Goal: Entertainment & Leisure: Consume media (video, audio)

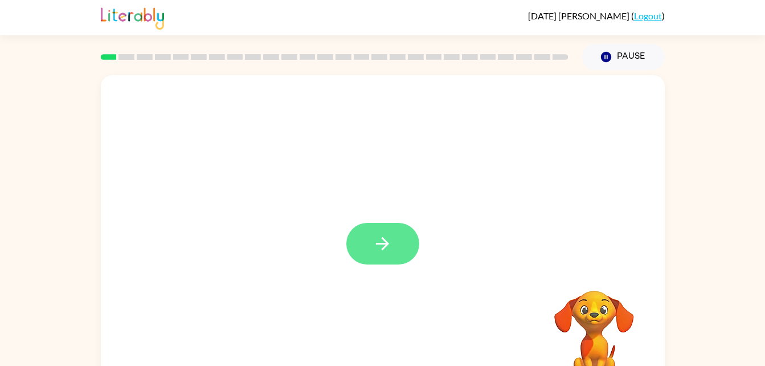
click at [380, 238] on icon "button" at bounding box center [382, 243] width 20 height 20
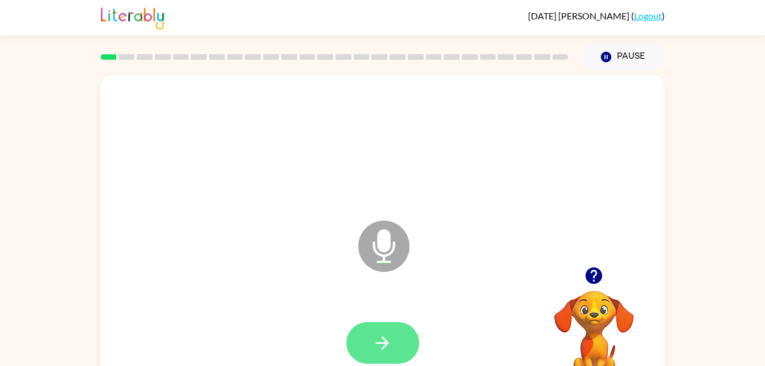
click at [376, 333] on icon "button" at bounding box center [382, 343] width 20 height 20
click at [371, 342] on button "button" at bounding box center [382, 343] width 73 height 42
click at [388, 330] on button "button" at bounding box center [382, 343] width 73 height 42
click at [378, 339] on icon "button" at bounding box center [382, 343] width 20 height 20
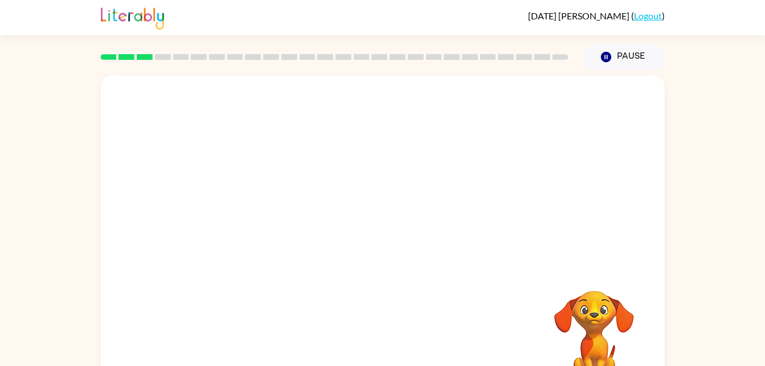
click at [367, 109] on div at bounding box center [383, 170] width 564 height 191
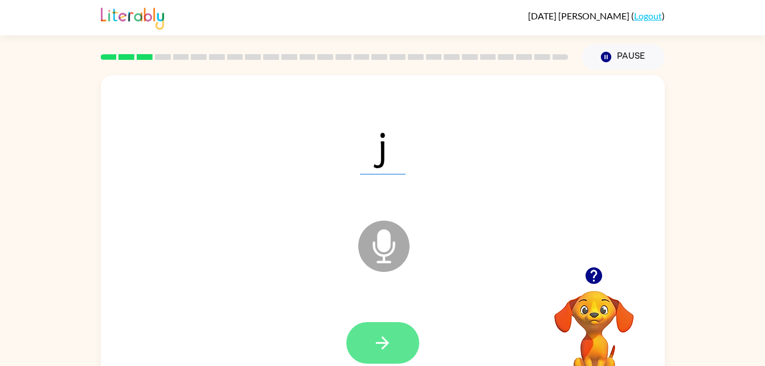
click at [378, 345] on icon "button" at bounding box center [382, 343] width 20 height 20
click at [369, 337] on button "button" at bounding box center [382, 343] width 73 height 42
click at [375, 349] on icon "button" at bounding box center [382, 343] width 20 height 20
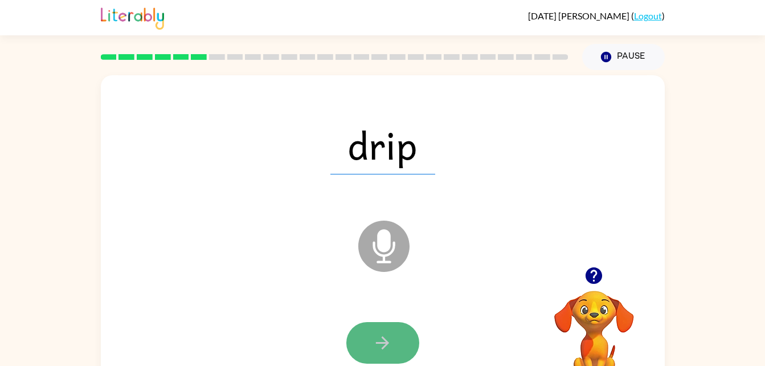
click at [376, 337] on icon "button" at bounding box center [382, 343] width 20 height 20
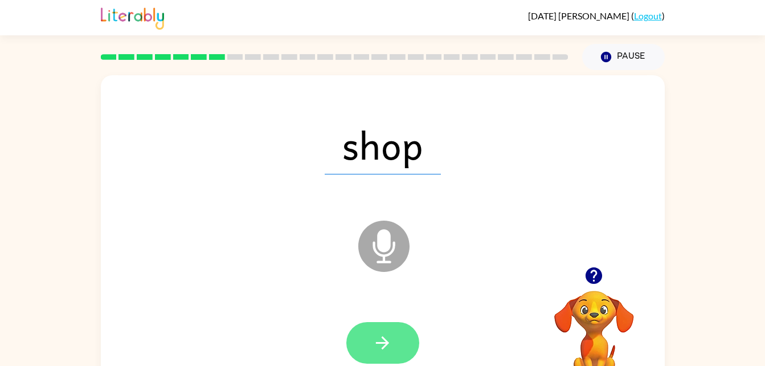
click at [380, 345] on icon "button" at bounding box center [382, 343] width 20 height 20
click at [388, 349] on icon "button" at bounding box center [382, 343] width 20 height 20
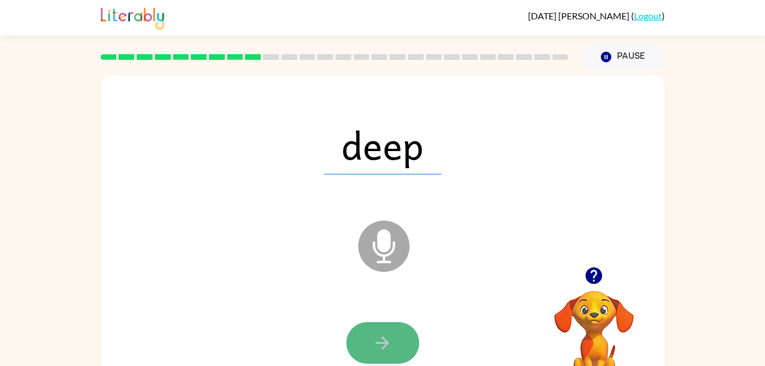
click at [398, 362] on button "button" at bounding box center [382, 343] width 73 height 42
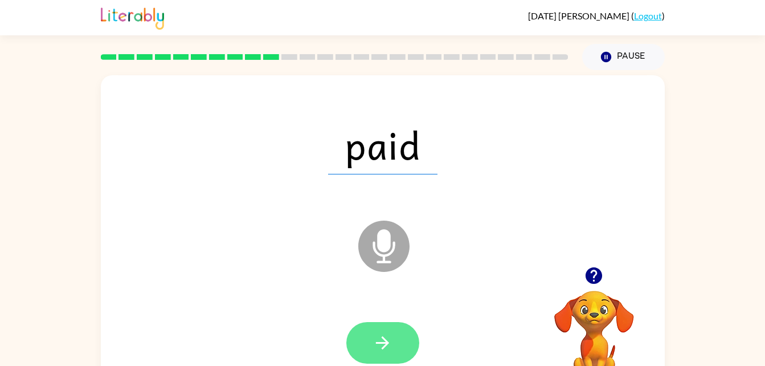
click at [390, 340] on icon "button" at bounding box center [382, 343] width 20 height 20
click at [367, 340] on button "button" at bounding box center [382, 343] width 73 height 42
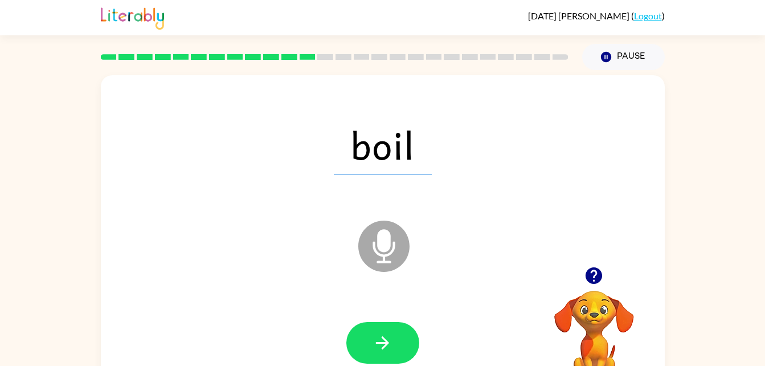
scroll to position [3, 0]
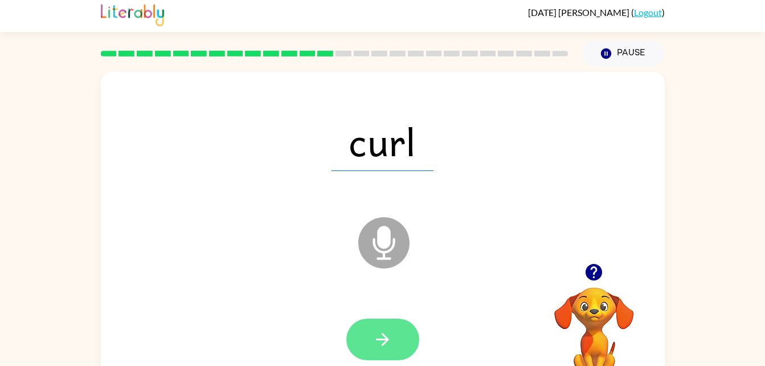
click at [386, 337] on icon "button" at bounding box center [382, 339] width 13 height 13
click at [374, 337] on icon "button" at bounding box center [382, 339] width 20 height 20
click at [378, 349] on icon "button" at bounding box center [382, 339] width 20 height 20
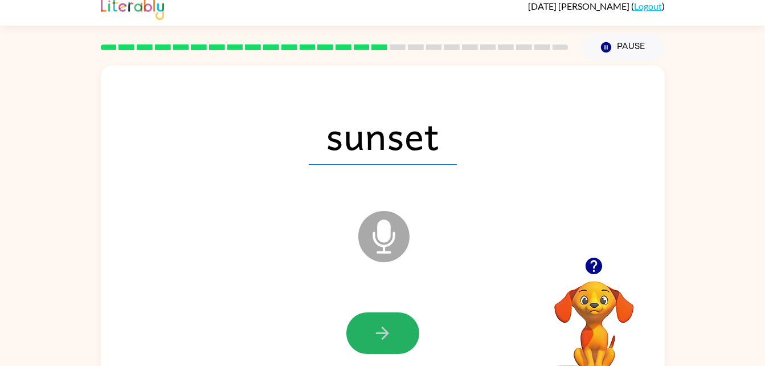
scroll to position [10, 0]
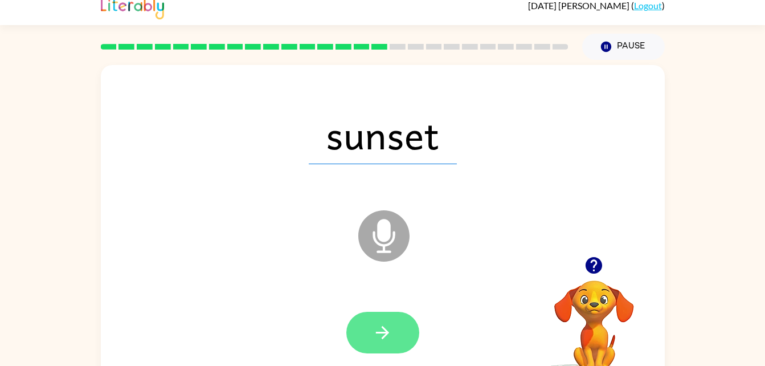
click at [395, 314] on button "button" at bounding box center [382, 333] width 73 height 42
click at [395, 349] on button "button" at bounding box center [382, 333] width 73 height 42
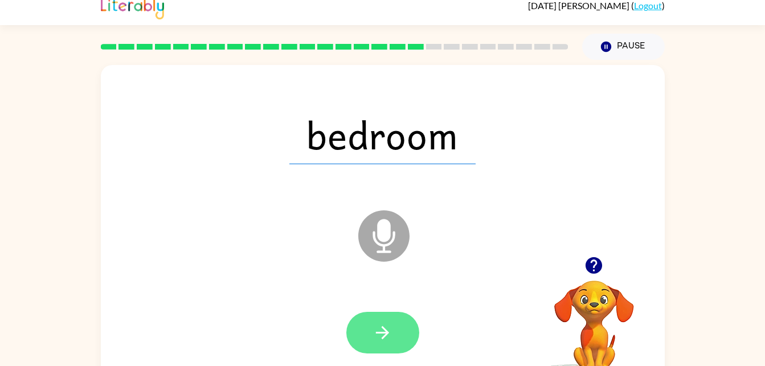
click at [377, 325] on icon "button" at bounding box center [382, 332] width 20 height 20
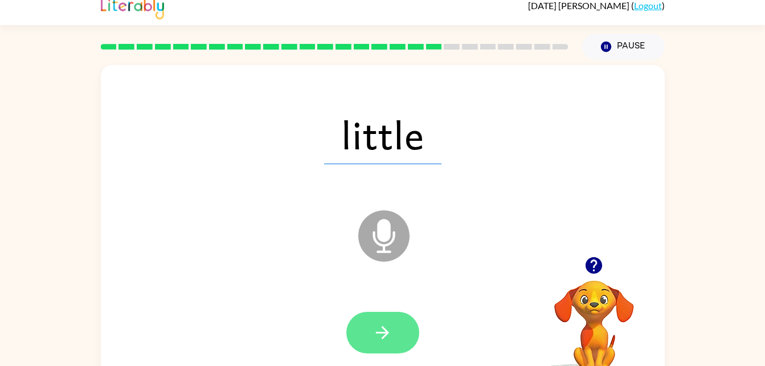
click at [378, 345] on button "button" at bounding box center [382, 333] width 73 height 42
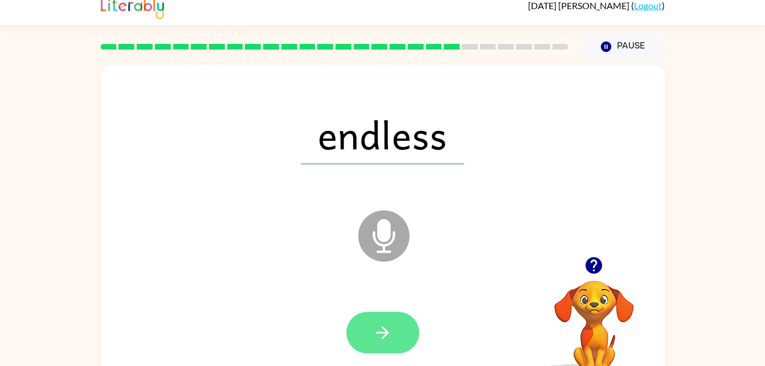
click at [376, 345] on button "button" at bounding box center [382, 333] width 73 height 42
click at [399, 334] on button "button" at bounding box center [382, 333] width 73 height 42
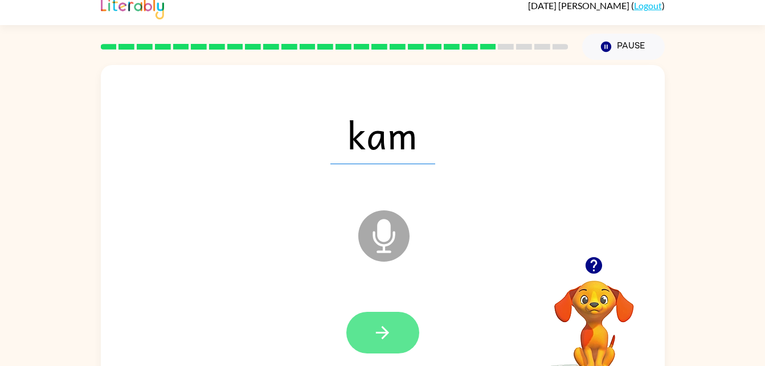
click at [383, 328] on icon "button" at bounding box center [382, 332] width 13 height 13
click at [372, 335] on icon "button" at bounding box center [382, 332] width 20 height 20
click at [395, 323] on button "button" at bounding box center [382, 333] width 73 height 42
click at [381, 333] on icon "button" at bounding box center [382, 332] width 13 height 13
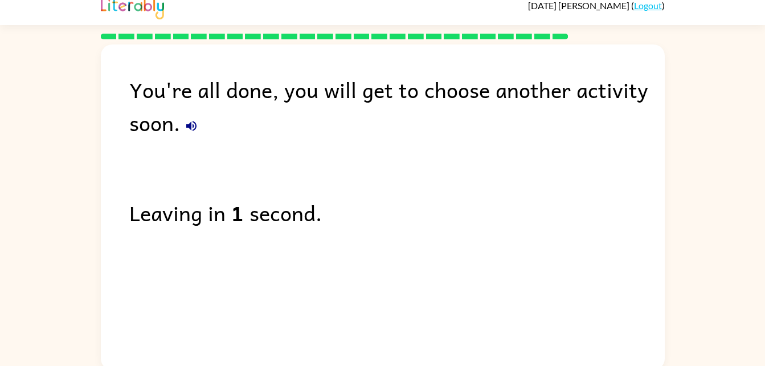
click at [160, 132] on div "You're all done, you will get to choose another activity soon." at bounding box center [396, 106] width 535 height 66
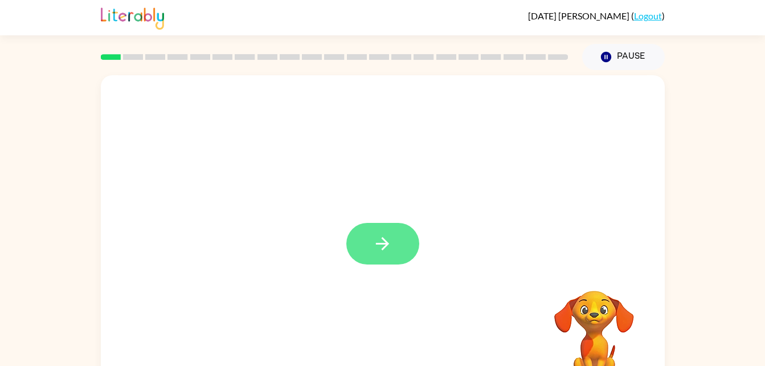
click at [396, 242] on button "button" at bounding box center [382, 244] width 73 height 42
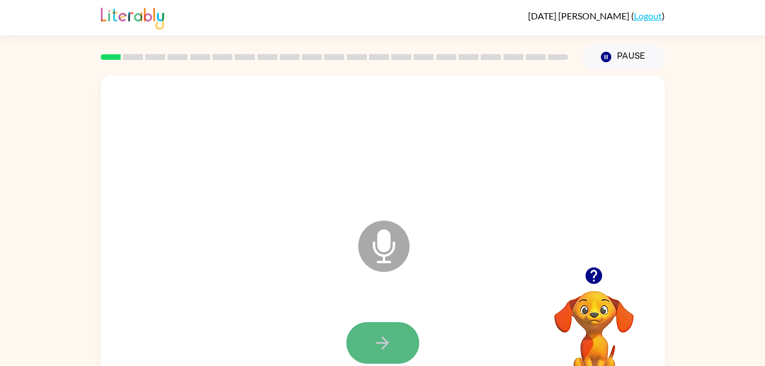
click at [388, 343] on icon "button" at bounding box center [382, 342] width 13 height 13
click at [400, 329] on button "button" at bounding box center [382, 343] width 73 height 42
click at [370, 347] on button "button" at bounding box center [382, 343] width 73 height 42
click at [375, 342] on icon "button" at bounding box center [382, 343] width 20 height 20
click at [379, 342] on icon "button" at bounding box center [382, 342] width 13 height 13
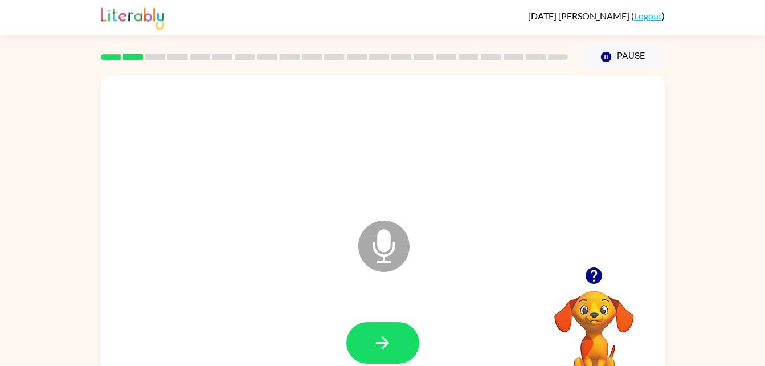
scroll to position [2, 0]
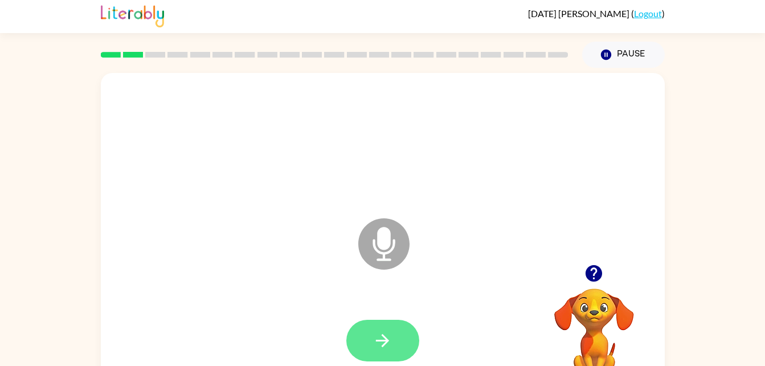
click at [410, 332] on button "button" at bounding box center [382, 340] width 73 height 42
click at [390, 331] on icon "button" at bounding box center [382, 340] width 20 height 20
click at [378, 340] on icon "button" at bounding box center [382, 340] width 13 height 13
click at [391, 331] on icon "button" at bounding box center [382, 340] width 20 height 20
click at [378, 335] on icon "button" at bounding box center [382, 340] width 20 height 20
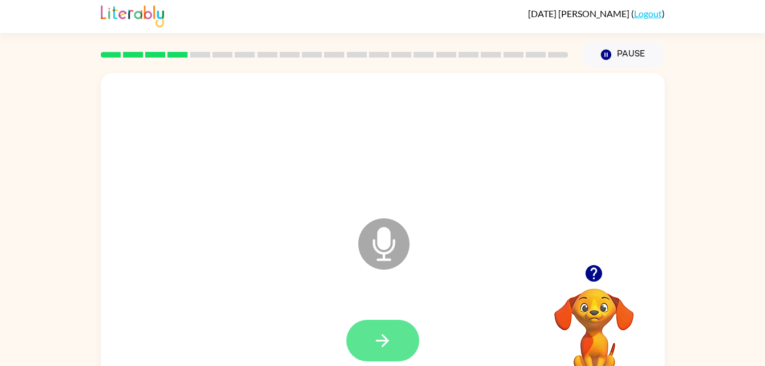
click at [405, 335] on button "button" at bounding box center [382, 340] width 73 height 42
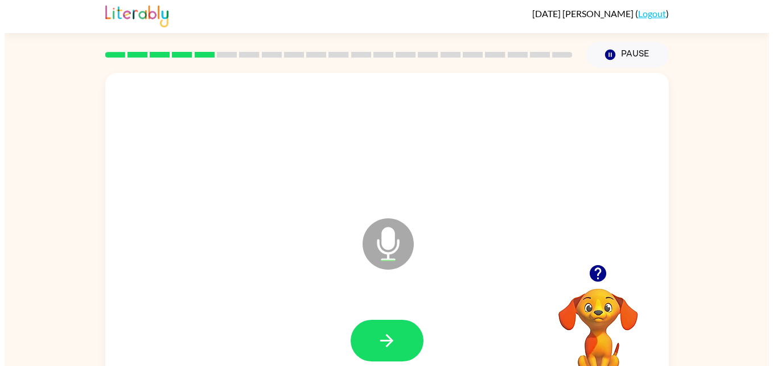
scroll to position [0, 0]
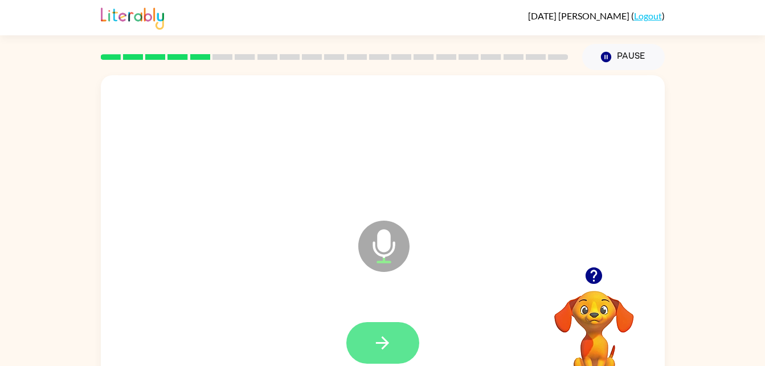
click at [387, 336] on icon "button" at bounding box center [382, 343] width 20 height 20
click at [395, 336] on button "button" at bounding box center [382, 343] width 73 height 42
click at [378, 346] on icon "button" at bounding box center [382, 343] width 20 height 20
click at [398, 329] on button "button" at bounding box center [382, 343] width 73 height 42
click at [379, 330] on button "button" at bounding box center [382, 343] width 73 height 42
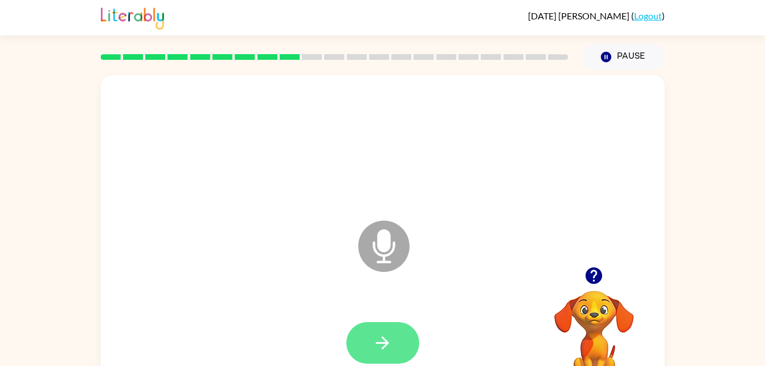
click at [398, 345] on button "button" at bounding box center [382, 343] width 73 height 42
click at [392, 355] on button "button" at bounding box center [382, 343] width 73 height 42
click at [366, 343] on button "button" at bounding box center [382, 343] width 73 height 42
click at [404, 338] on button "button" at bounding box center [382, 343] width 73 height 42
click at [370, 339] on button "button" at bounding box center [382, 343] width 73 height 42
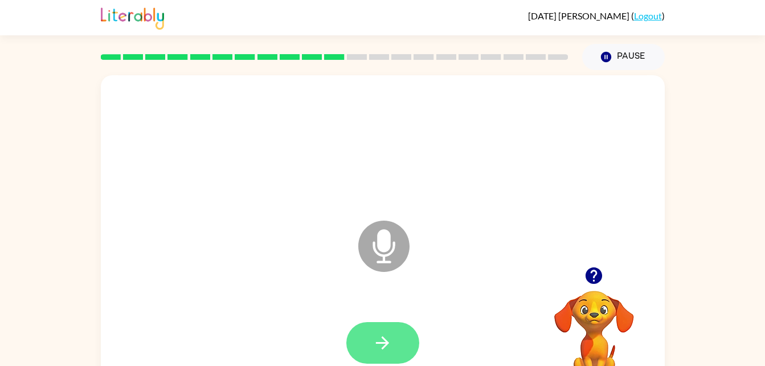
click at [372, 357] on button "button" at bounding box center [382, 343] width 73 height 42
click at [390, 341] on icon "button" at bounding box center [382, 343] width 20 height 20
click at [388, 345] on icon "button" at bounding box center [382, 343] width 20 height 20
click at [392, 338] on icon "button" at bounding box center [382, 343] width 20 height 20
click at [389, 349] on icon "button" at bounding box center [382, 343] width 20 height 20
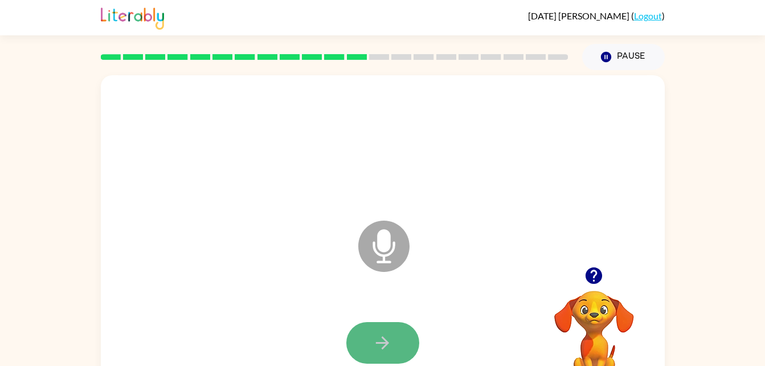
click at [385, 335] on icon "button" at bounding box center [382, 343] width 20 height 20
click at [386, 335] on icon "button" at bounding box center [382, 343] width 20 height 20
click at [375, 334] on icon "button" at bounding box center [382, 343] width 20 height 20
click at [595, 276] on icon "button" at bounding box center [593, 275] width 17 height 17
click at [391, 338] on icon "button" at bounding box center [382, 343] width 20 height 20
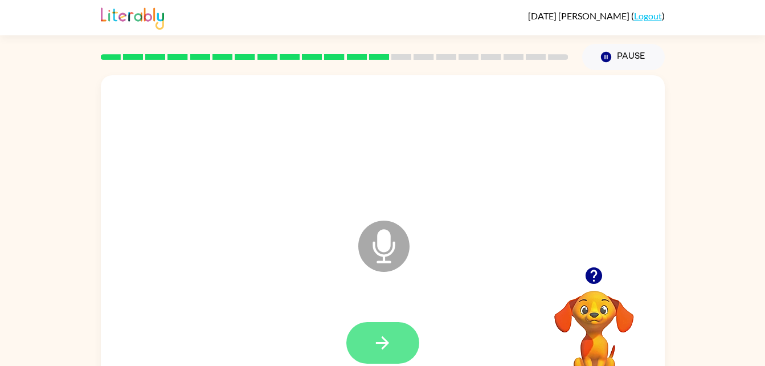
click at [394, 354] on button "button" at bounding box center [382, 343] width 73 height 42
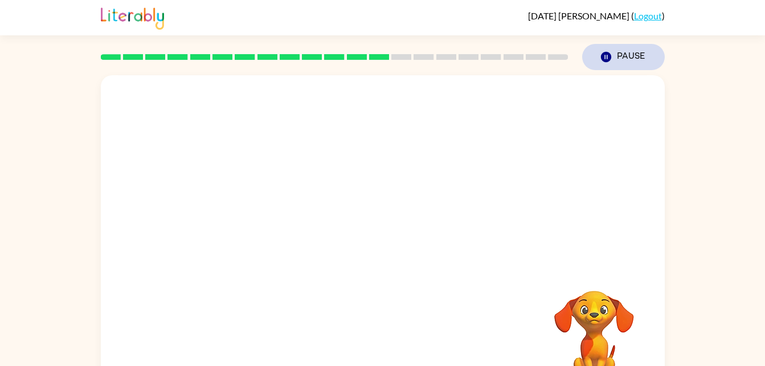
click at [627, 55] on button "Pause Pause" at bounding box center [623, 57] width 83 height 26
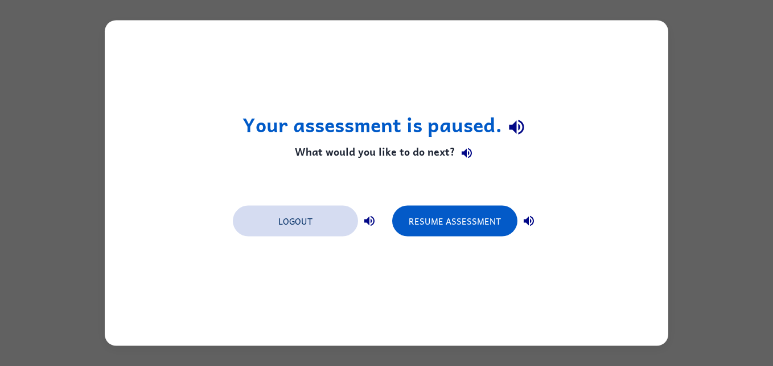
click at [323, 229] on button "Logout" at bounding box center [295, 221] width 125 height 31
